Goal: Transaction & Acquisition: Purchase product/service

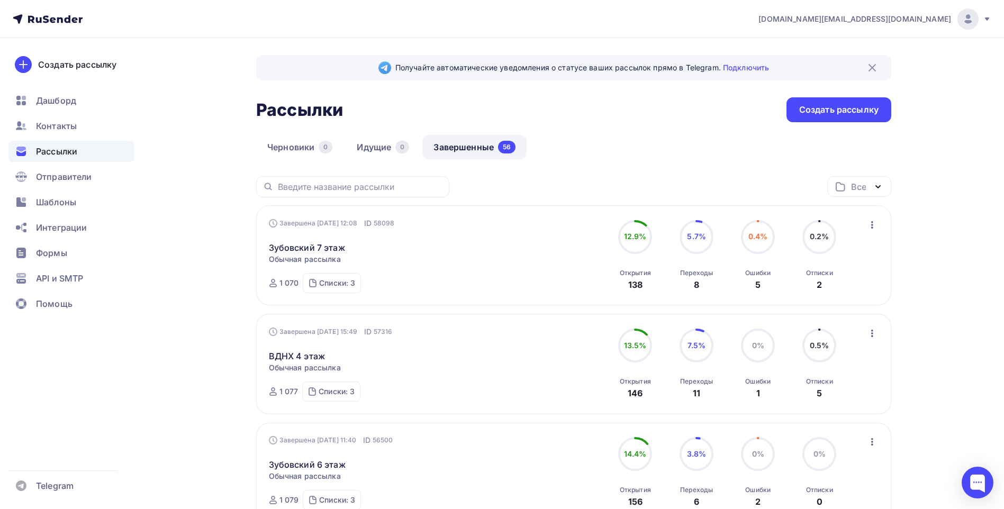
click at [987, 20] on icon at bounding box center [986, 18] width 4 height 3
click at [853, 71] on span "[DEMOGRAPHIC_DATA]" at bounding box center [880, 67] width 97 height 13
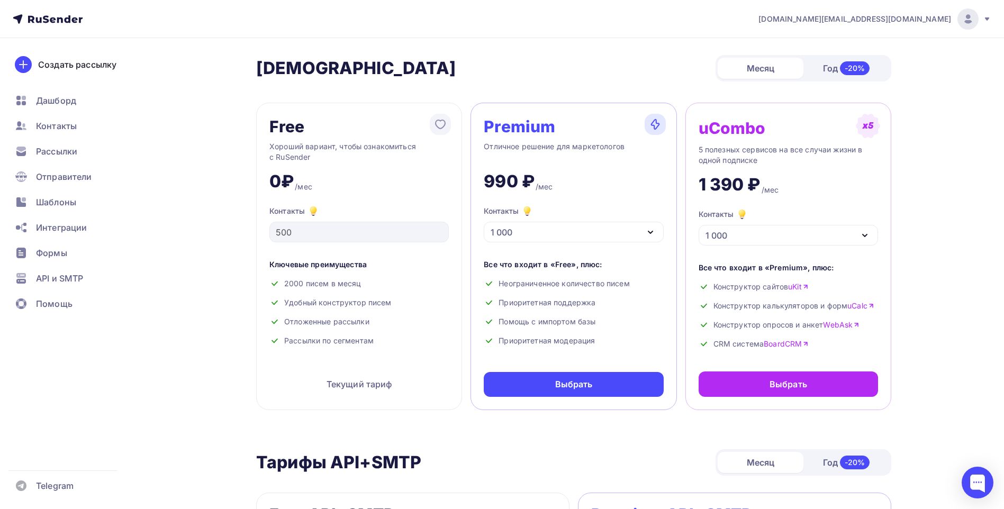
click at [971, 19] on img at bounding box center [967, 19] width 13 height 13
click at [864, 48] on span "Аккаунт" at bounding box center [849, 46] width 35 height 13
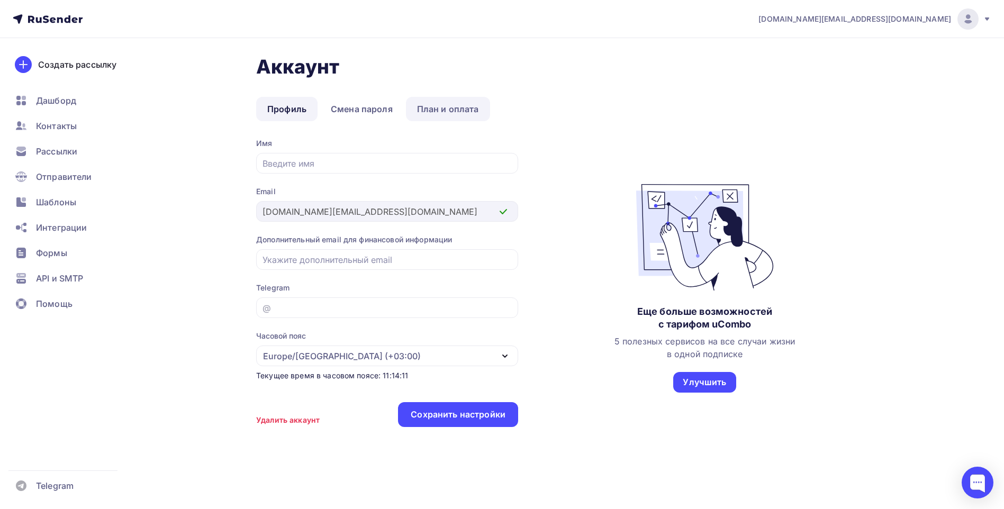
click at [430, 105] on link "План и оплата" at bounding box center [448, 109] width 84 height 24
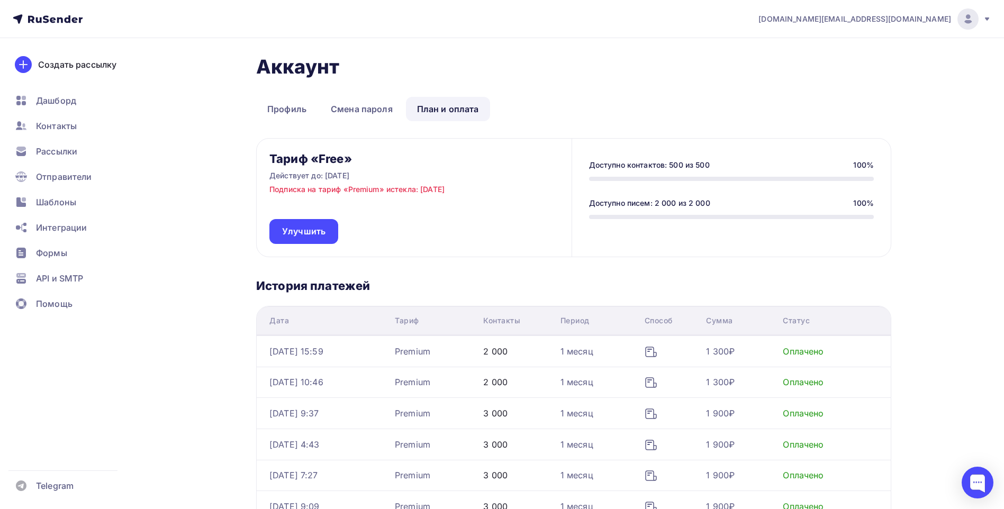
click at [691, 273] on div "Тариф «Free» Действует до: [DATE] Подписка на тариф «Premium» истекла: [DATE] У…" at bounding box center [573, 415] width 635 height 555
click at [950, 66] on div "[DOMAIN_NAME][EMAIL_ADDRESS][DOMAIN_NAME] Аккаунт Тарифы Выйти Создать рассылку…" at bounding box center [502, 382] width 1004 height 765
click at [989, 19] on icon at bounding box center [986, 19] width 8 height 8
click at [951, 142] on div "[DOMAIN_NAME][EMAIL_ADDRESS][DOMAIN_NAME] Аккаунт Тарифы Выйти Создать рассылку…" at bounding box center [502, 382] width 1004 height 765
click at [987, 16] on icon at bounding box center [986, 19] width 8 height 8
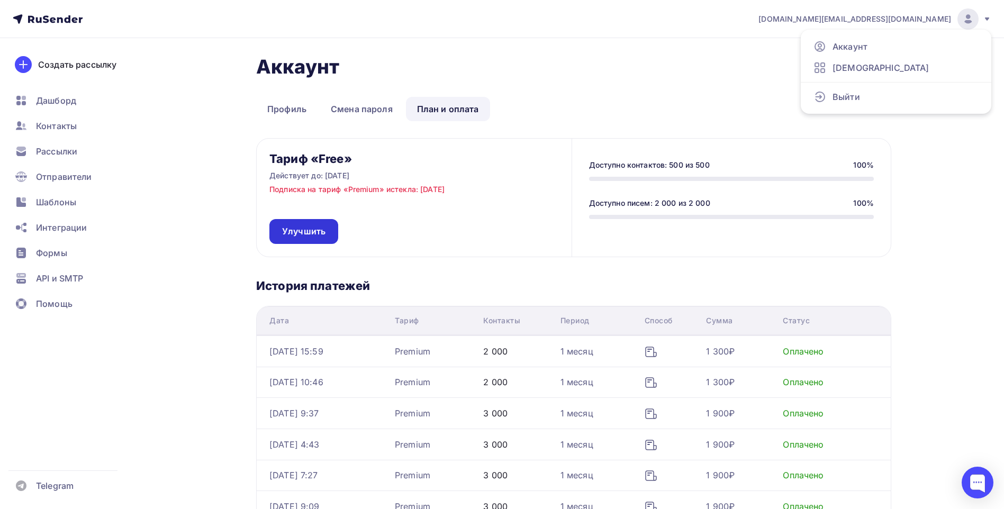
click at [301, 235] on span "Улучшить" at bounding box center [303, 231] width 43 height 12
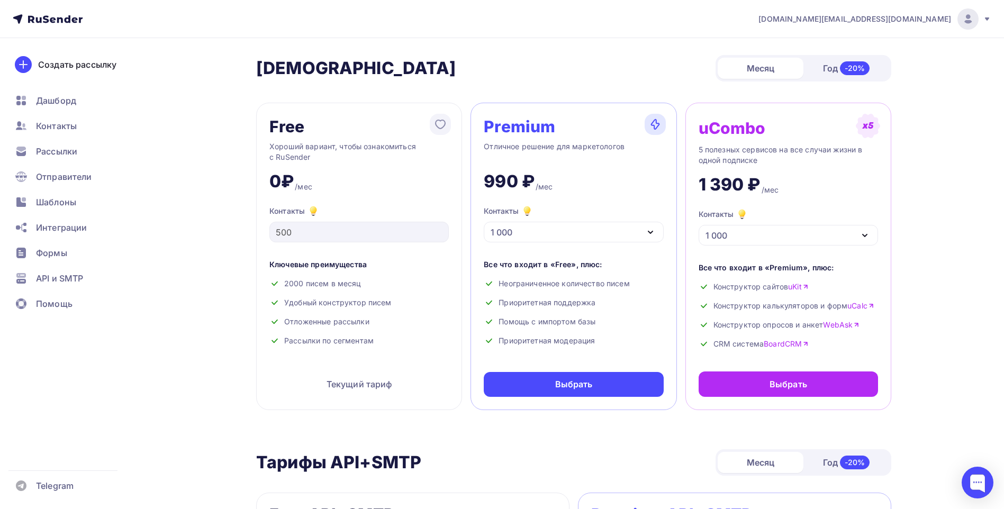
click at [649, 235] on icon "button" at bounding box center [650, 232] width 13 height 13
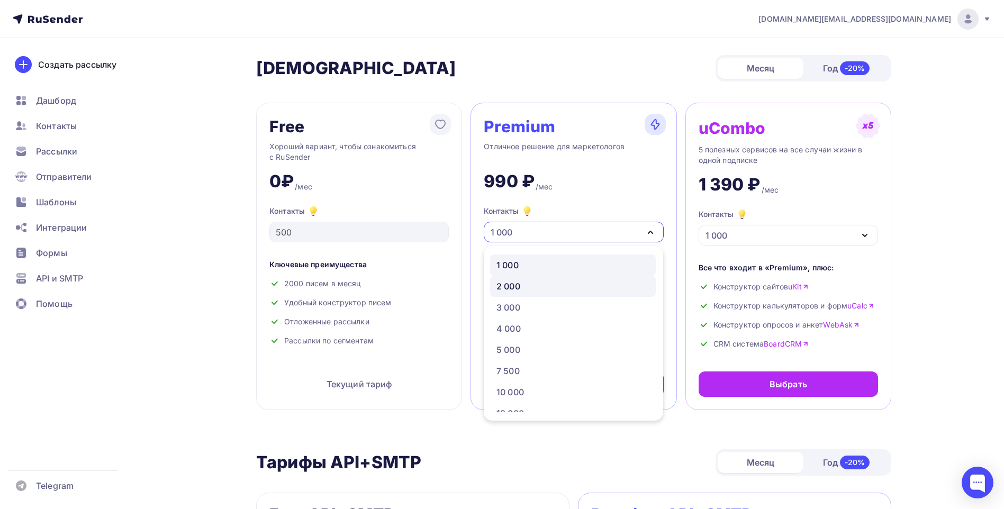
click at [589, 285] on div "2 000" at bounding box center [572, 286] width 153 height 13
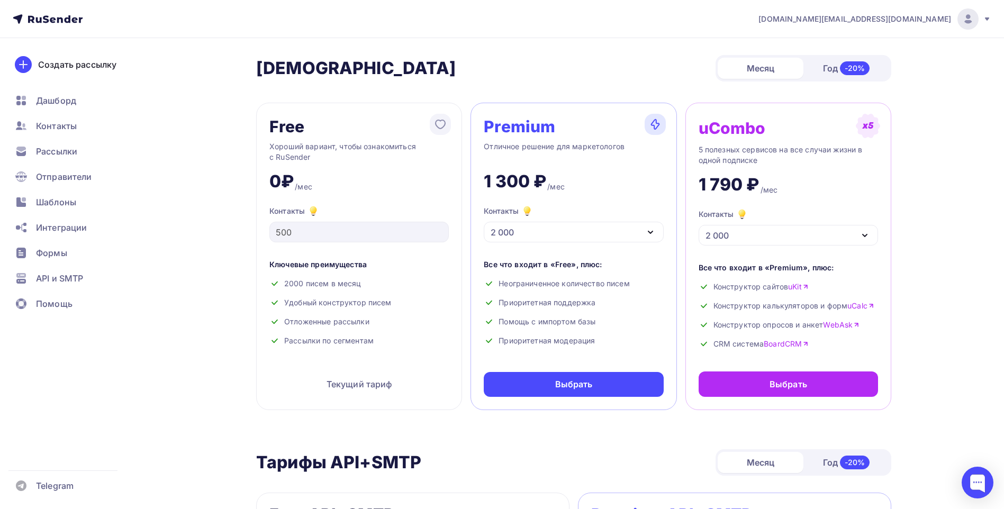
click at [553, 392] on div "Выбрать" at bounding box center [573, 384] width 179 height 25
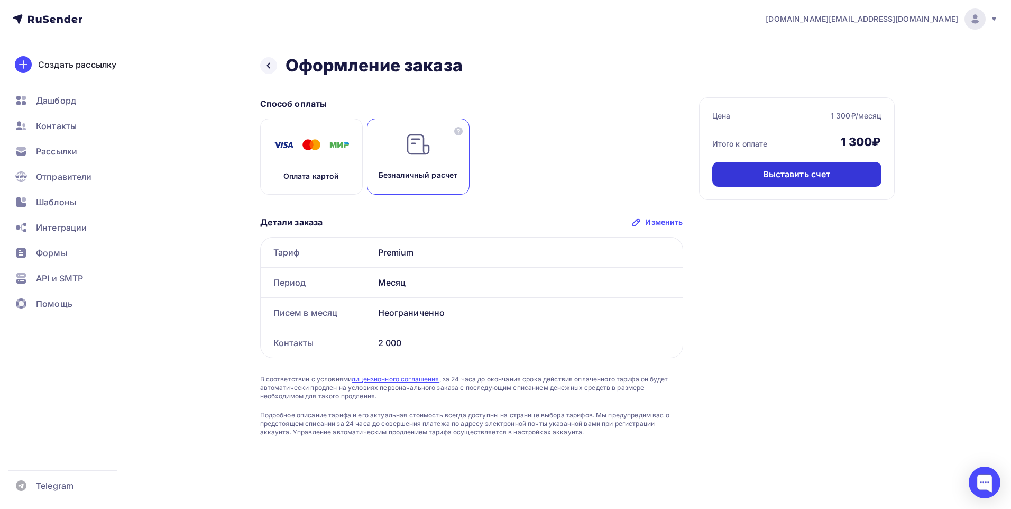
click at [822, 170] on div "Выставить счет" at bounding box center [797, 174] width 68 height 12
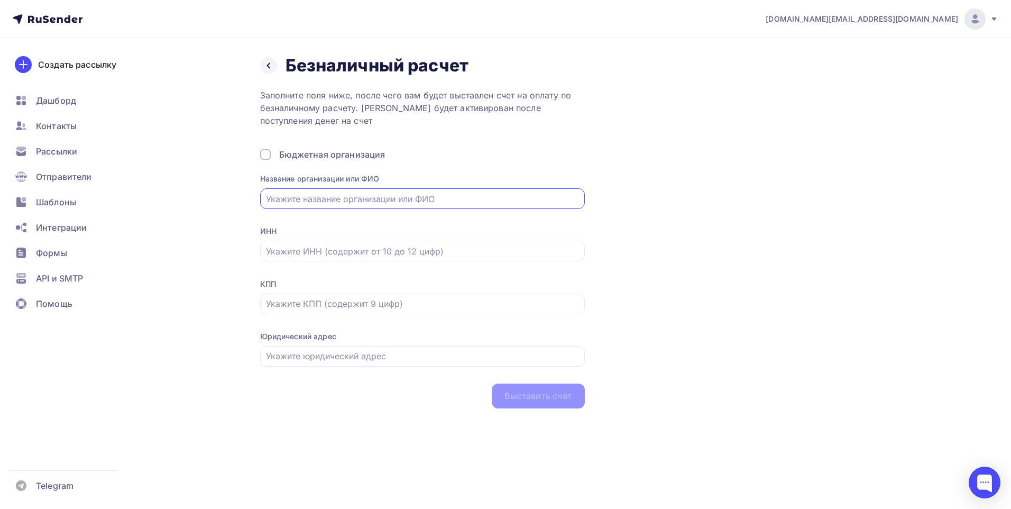
paste input "[PERSON_NAME]"
drag, startPoint x: 268, startPoint y: 198, endPoint x: 277, endPoint y: 204, distance: 10.4
click at [268, 199] on input "[PERSON_NAME]" at bounding box center [422, 199] width 313 height 13
click at [321, 198] on input "ИП [PERSON_NAME]" at bounding box center [422, 199] width 313 height 13
drag, startPoint x: 353, startPoint y: 199, endPoint x: 358, endPoint y: 223, distance: 24.9
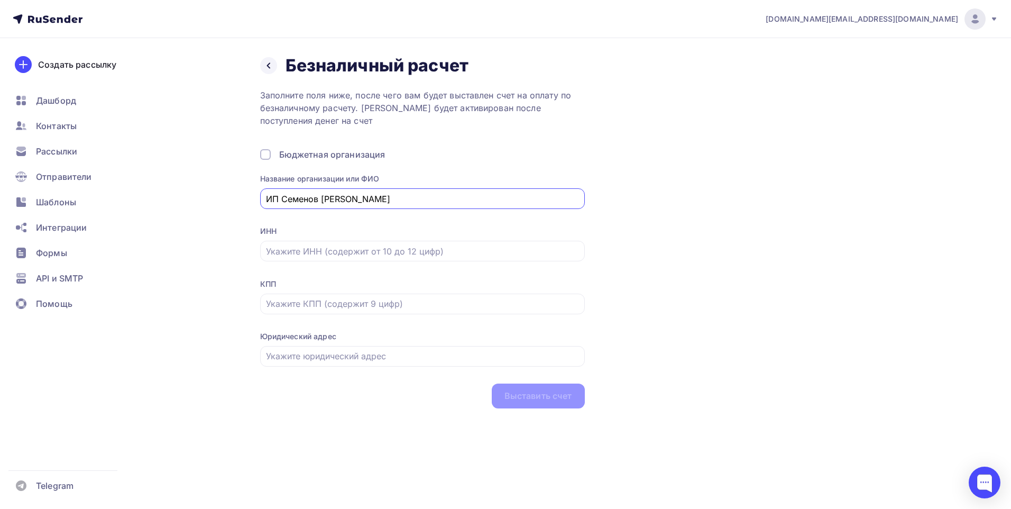
click at [353, 199] on input "ИП Семенов [PERSON_NAME]" at bounding box center [422, 199] width 313 height 13
drag, startPoint x: 411, startPoint y: 199, endPoint x: 412, endPoint y: 207, distance: 7.4
click at [411, 199] on input "ИП [PERSON_NAME] [PERSON_NAME]" at bounding box center [422, 199] width 313 height 13
type input "ИП [PERSON_NAME] [PERSON_NAME]"
click at [660, 239] on div "Назад Безналичный расчет Безналичный расчет Заполните поля ниже, после чего вам…" at bounding box center [577, 231] width 635 height 353
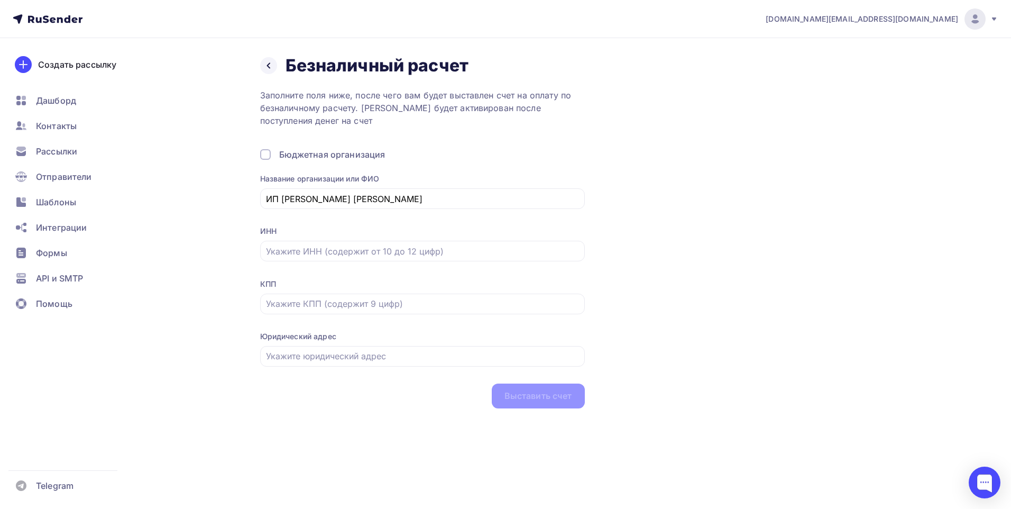
click at [688, 289] on div "Назад Безналичный расчет Безналичный расчет Заполните поля ниже, после чего вам…" at bounding box center [577, 231] width 635 height 353
click at [324, 251] on input "text" at bounding box center [422, 251] width 313 height 13
paste input "781310623529"
type input "781310623529"
click at [680, 287] on div "Назад Безналичный расчет Безналичный расчет Заполните поля ниже, после чего вам…" at bounding box center [577, 231] width 635 height 353
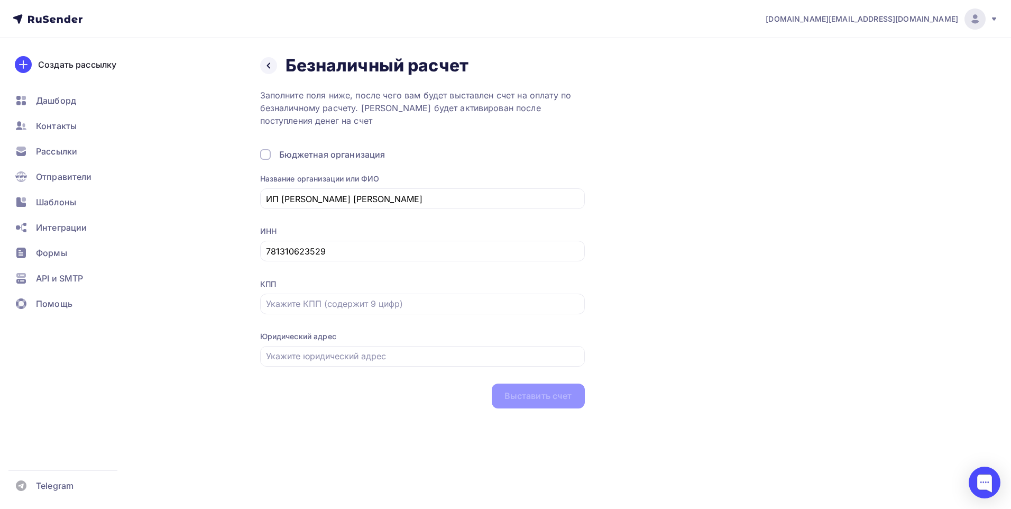
click at [369, 281] on div "КПП" at bounding box center [422, 284] width 325 height 11
click at [298, 359] on input "text" at bounding box center [422, 356] width 313 height 13
paste input "197046, г. [GEOGRAPHIC_DATA], ул. [STREET_ADDRESS]"
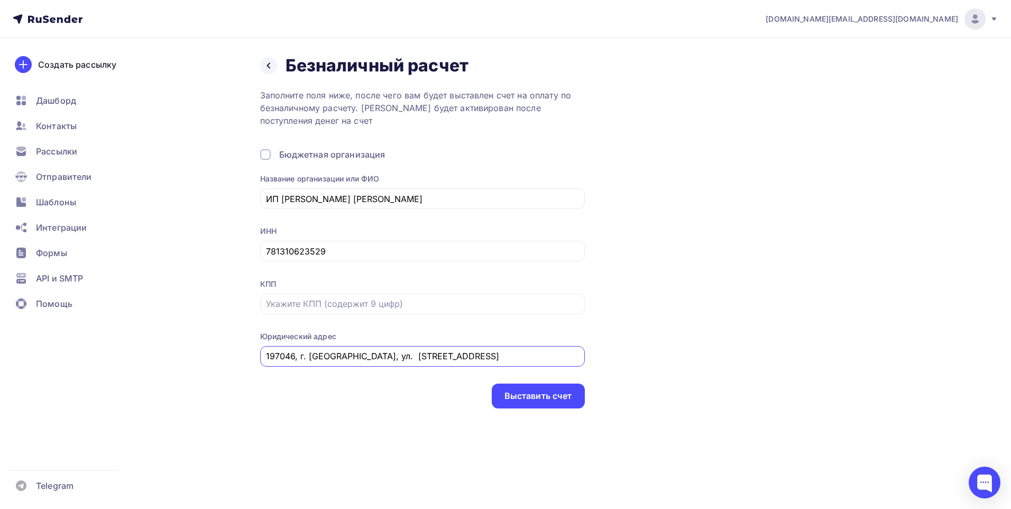
type input "197046, г. [GEOGRAPHIC_DATA], ул. [STREET_ADDRESS]"
click at [256, 408] on div "Назад Безналичный расчет Безналичный расчет Заполните поля ниже, после чего вам…" at bounding box center [505, 244] width 867 height 413
click at [249, 417] on div "Назад Безналичный расчет Безналичный расчет Заполните поля ниже, после чего вам…" at bounding box center [505, 244] width 867 height 413
click at [541, 396] on div "Выставить счет" at bounding box center [539, 396] width 68 height 12
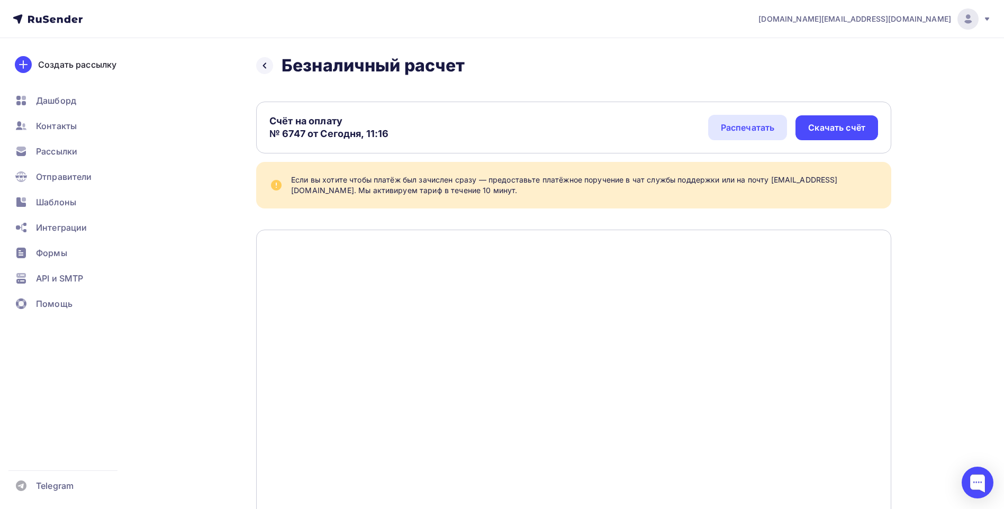
click at [821, 135] on div "Скачать счёт" at bounding box center [836, 127] width 83 height 25
drag, startPoint x: 78, startPoint y: 160, endPoint x: 239, endPoint y: 149, distance: 161.2
click at [78, 160] on div "Рассылки" at bounding box center [71, 151] width 126 height 21
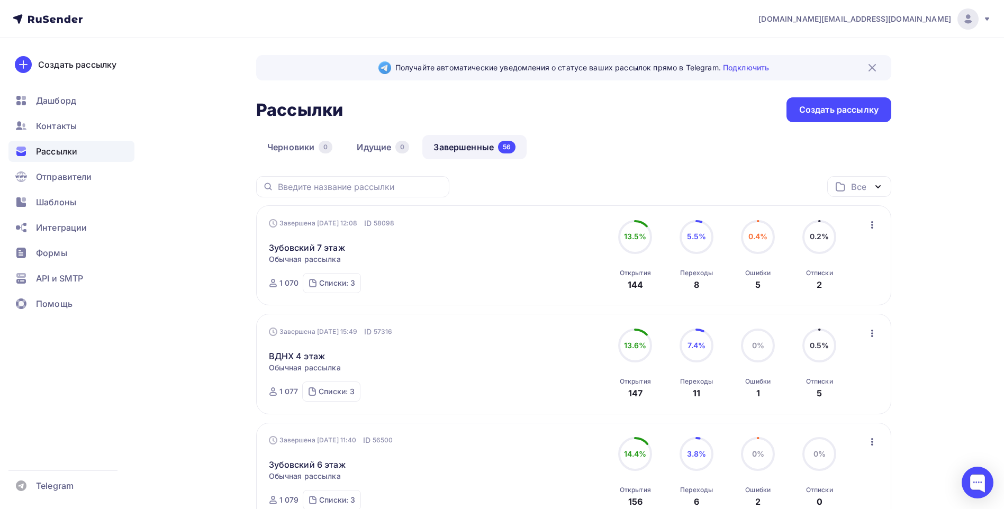
drag, startPoint x: 618, startPoint y: 142, endPoint x: 591, endPoint y: 143, distance: 27.0
click at [617, 142] on div "Черновики 0 Идущие 0 Завершенные 56" at bounding box center [573, 155] width 635 height 41
